Goal: Information Seeking & Learning: Learn about a topic

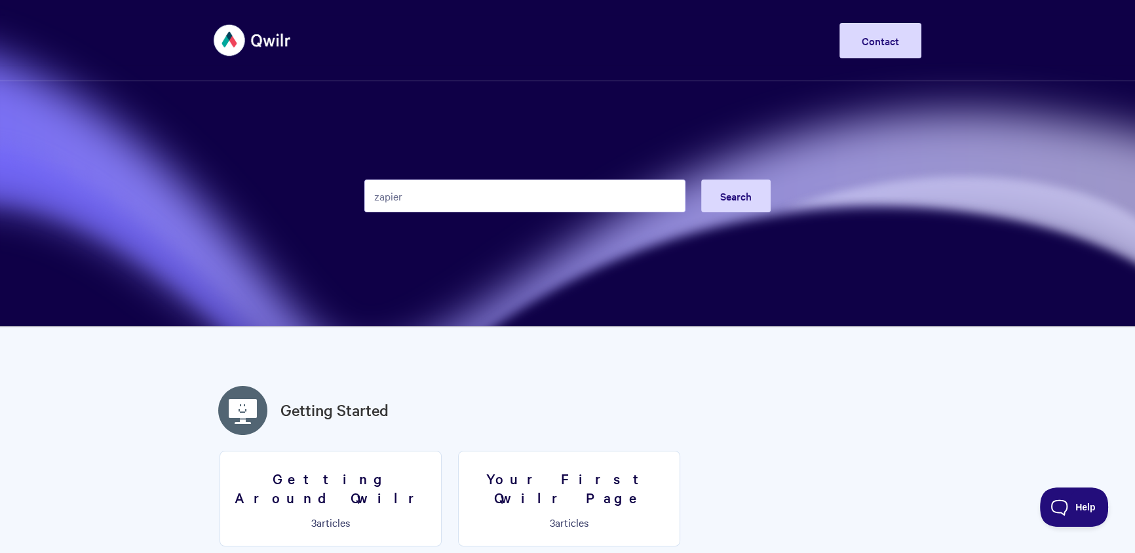
type input "zapier"
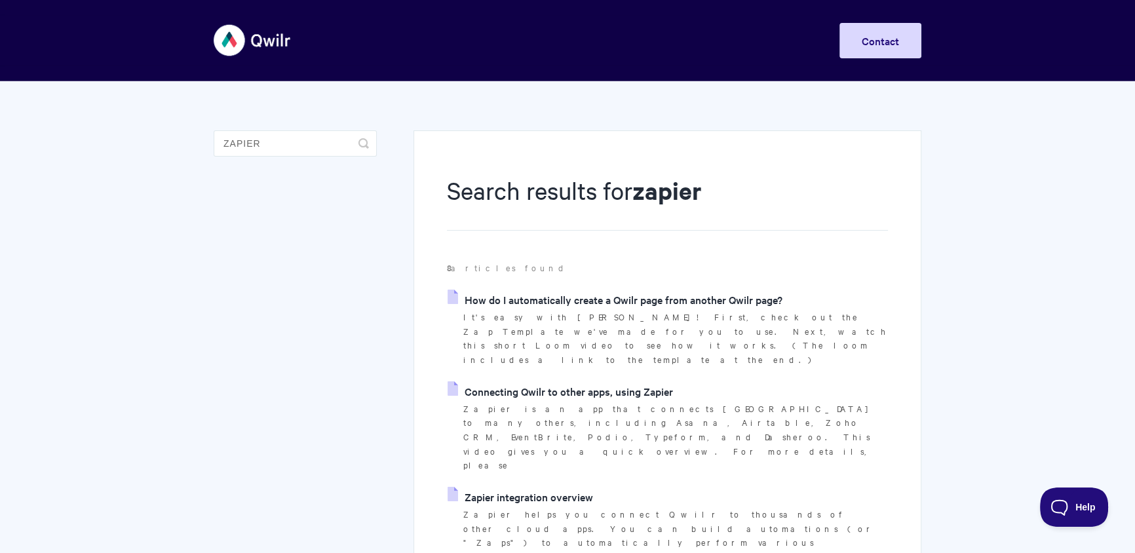
click at [598, 381] on link "Connecting Qwilr to other apps, using Zapier" at bounding box center [560, 391] width 225 height 20
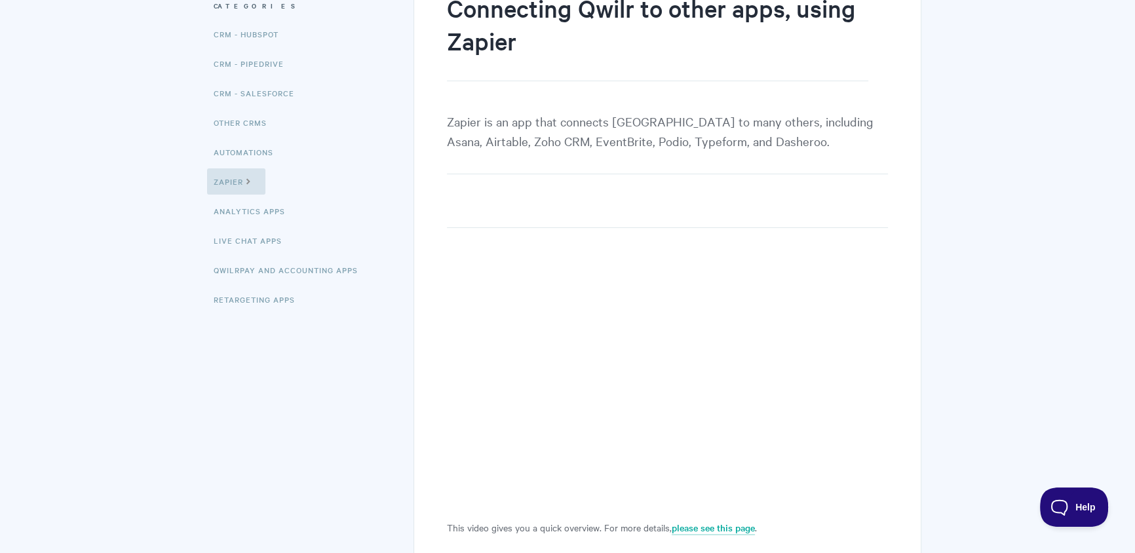
scroll to position [316, 0]
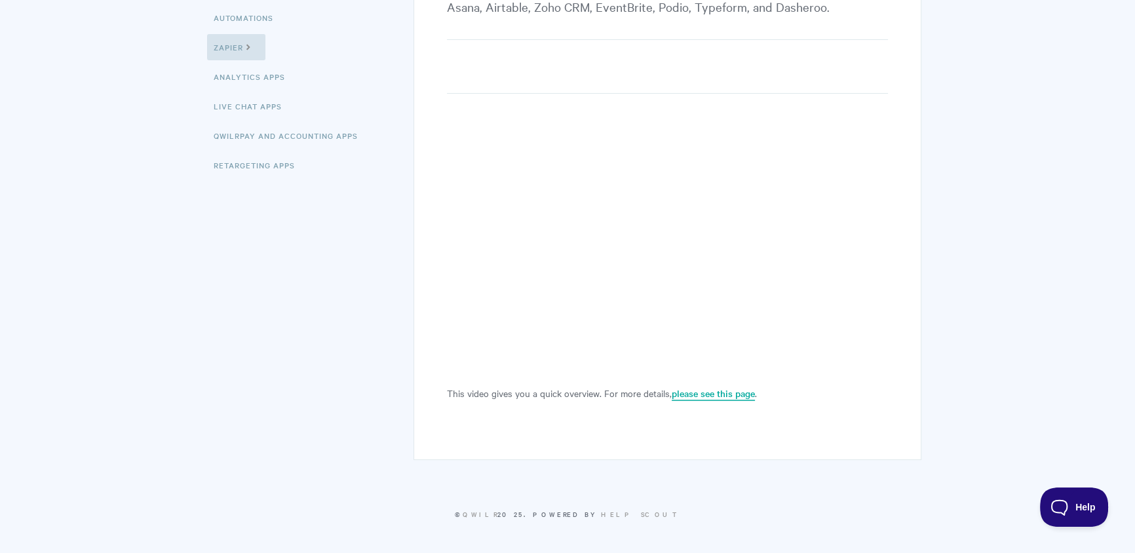
click at [706, 393] on link "please see this page" at bounding box center [713, 394] width 83 height 14
